Goal: Task Accomplishment & Management: Manage account settings

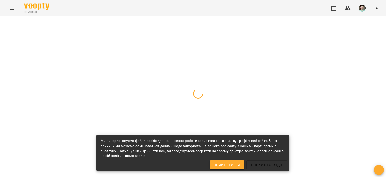
click at [225, 161] on button "Прийняти всі" at bounding box center [227, 164] width 35 height 9
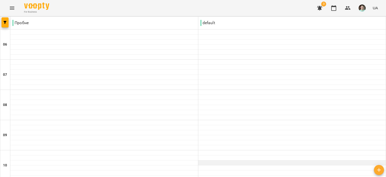
scroll to position [327, 0]
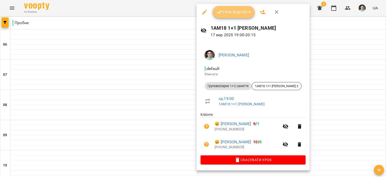
click at [220, 12] on icon "button" at bounding box center [220, 12] width 6 height 6
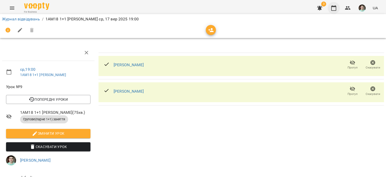
click at [337, 10] on icon "button" at bounding box center [334, 8] width 5 height 6
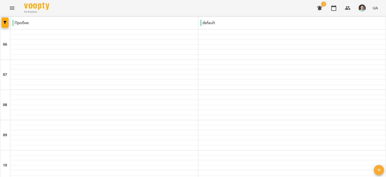
scroll to position [399, 0]
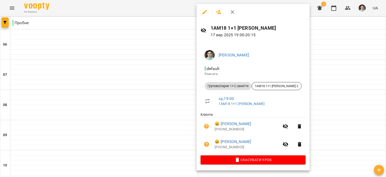
click at [235, 14] on icon "button" at bounding box center [233, 12] width 6 height 6
